Goal: Task Accomplishment & Management: Complete application form

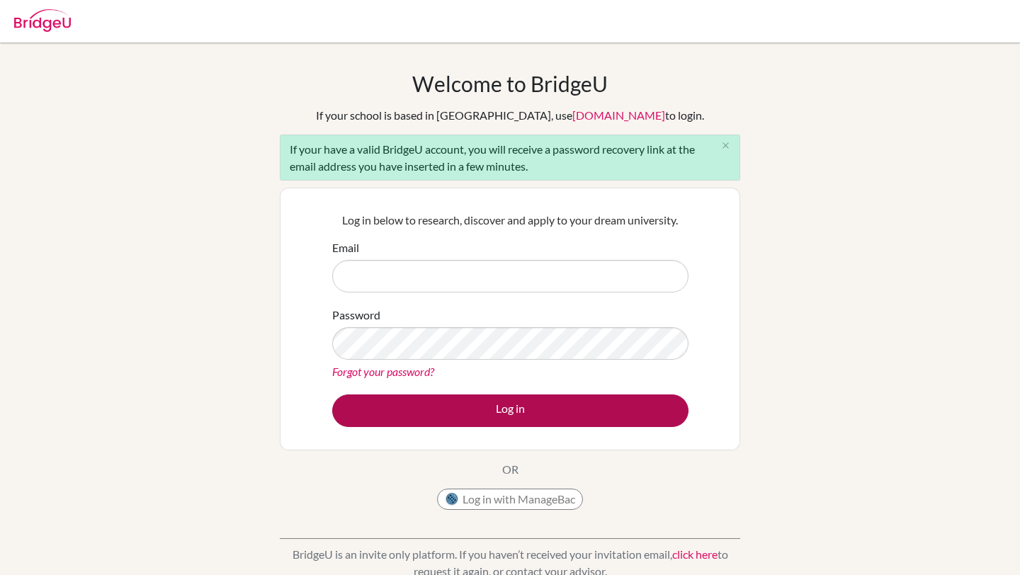
type input "petersenb@marist.ac.jp"
click at [475, 411] on button "Log in" at bounding box center [510, 411] width 356 height 33
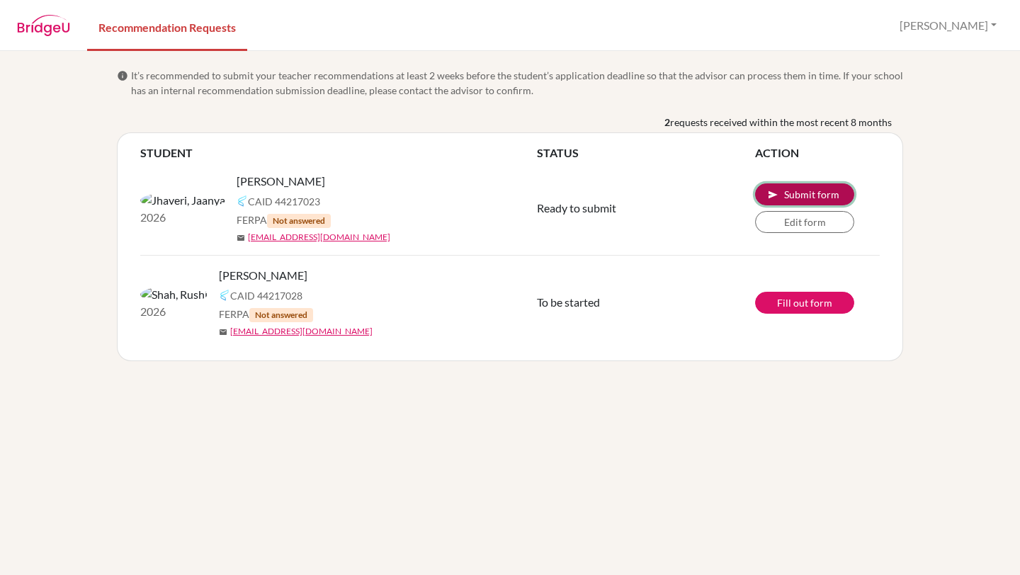
click at [785, 189] on button "send Submit form" at bounding box center [804, 194] width 99 height 22
